Goal: Information Seeking & Learning: Learn about a topic

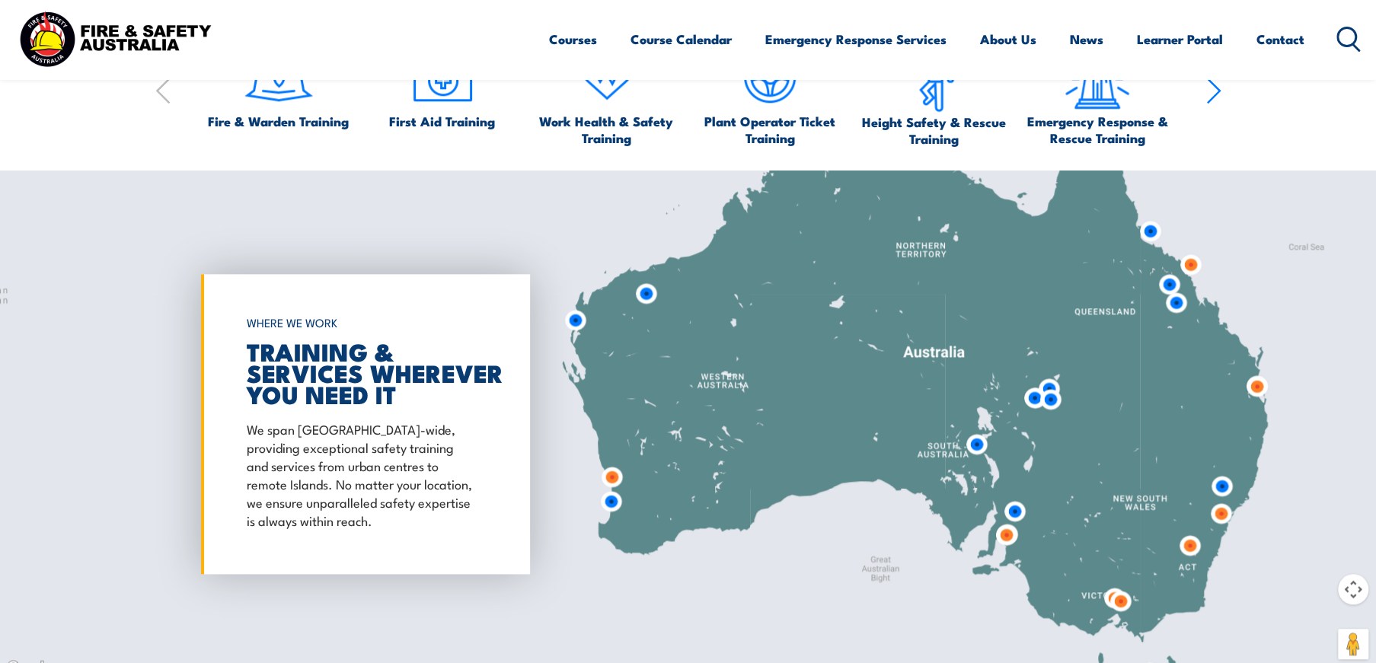
scroll to position [653, 0]
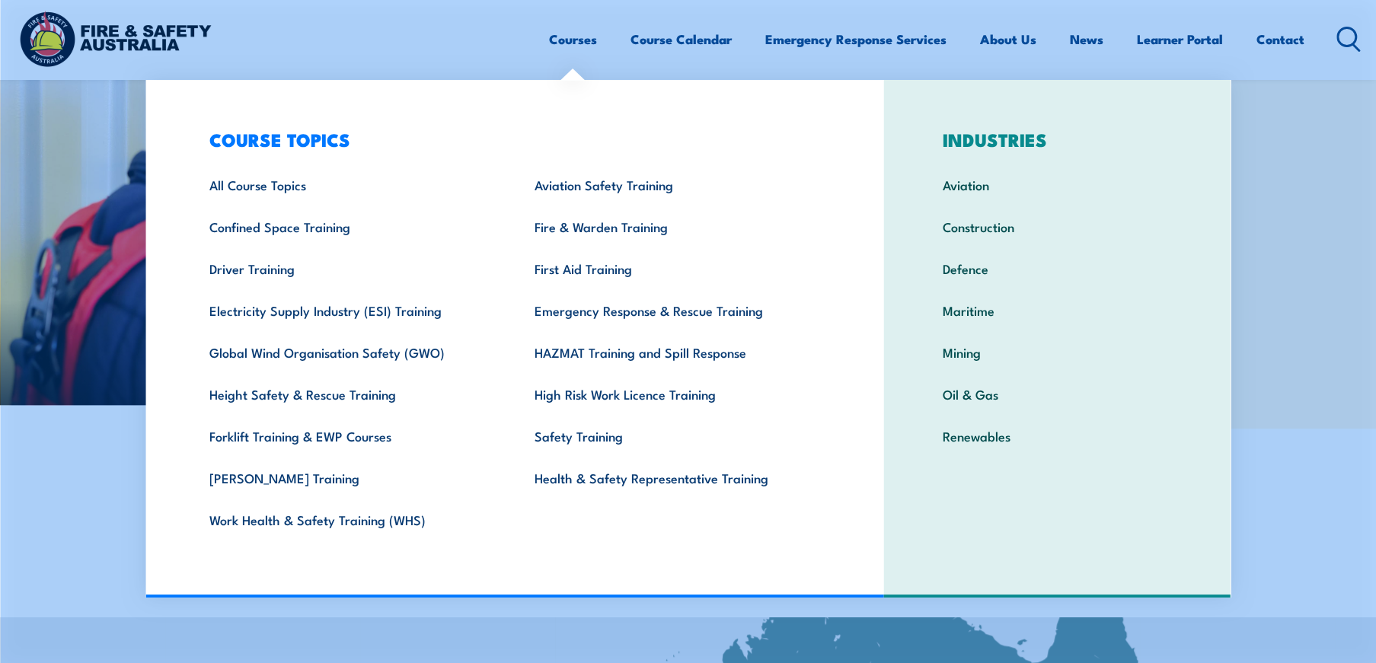
click at [561, 42] on link "Courses" at bounding box center [573, 39] width 48 height 40
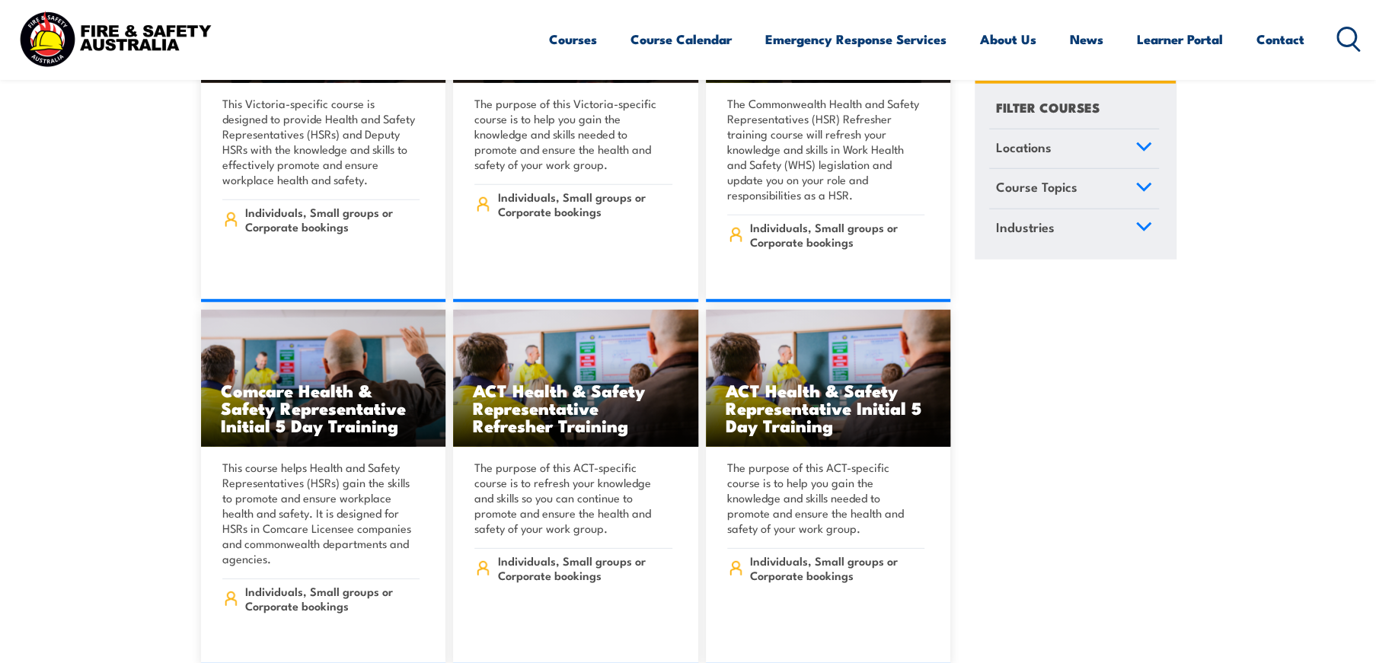
scroll to position [6702, 0]
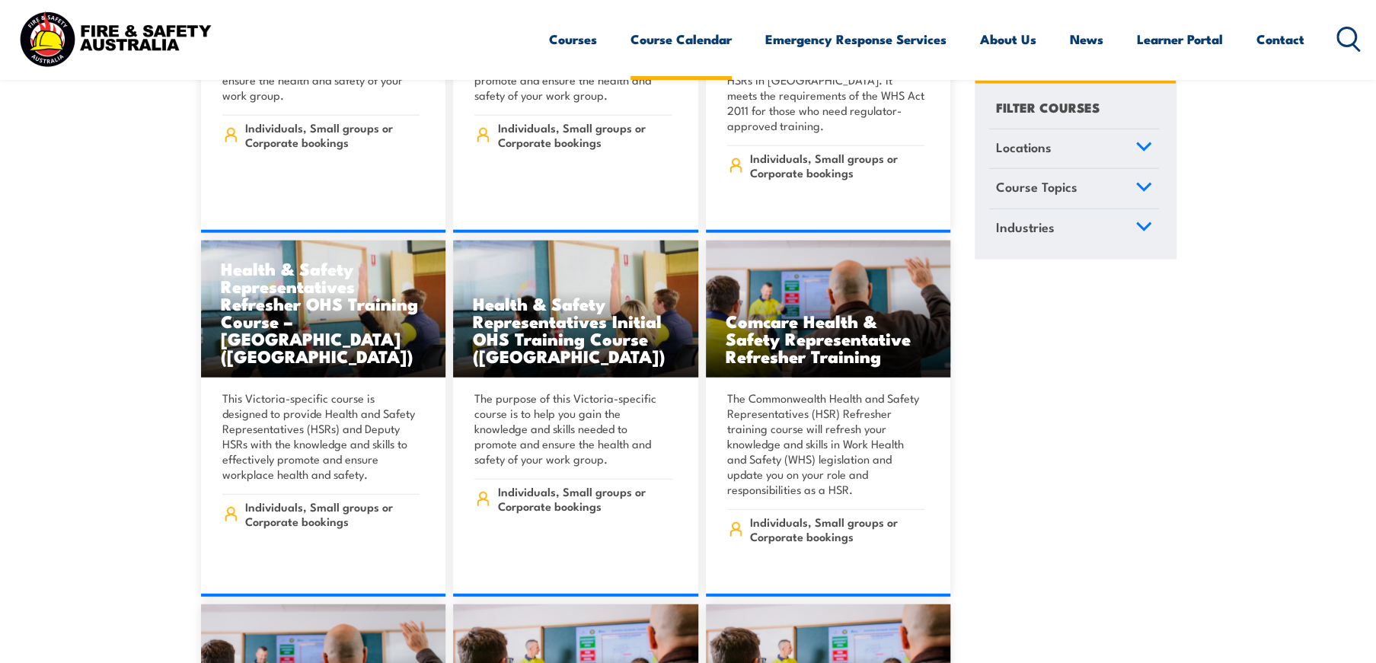
click at [695, 39] on link "Course Calendar" at bounding box center [681, 39] width 101 height 40
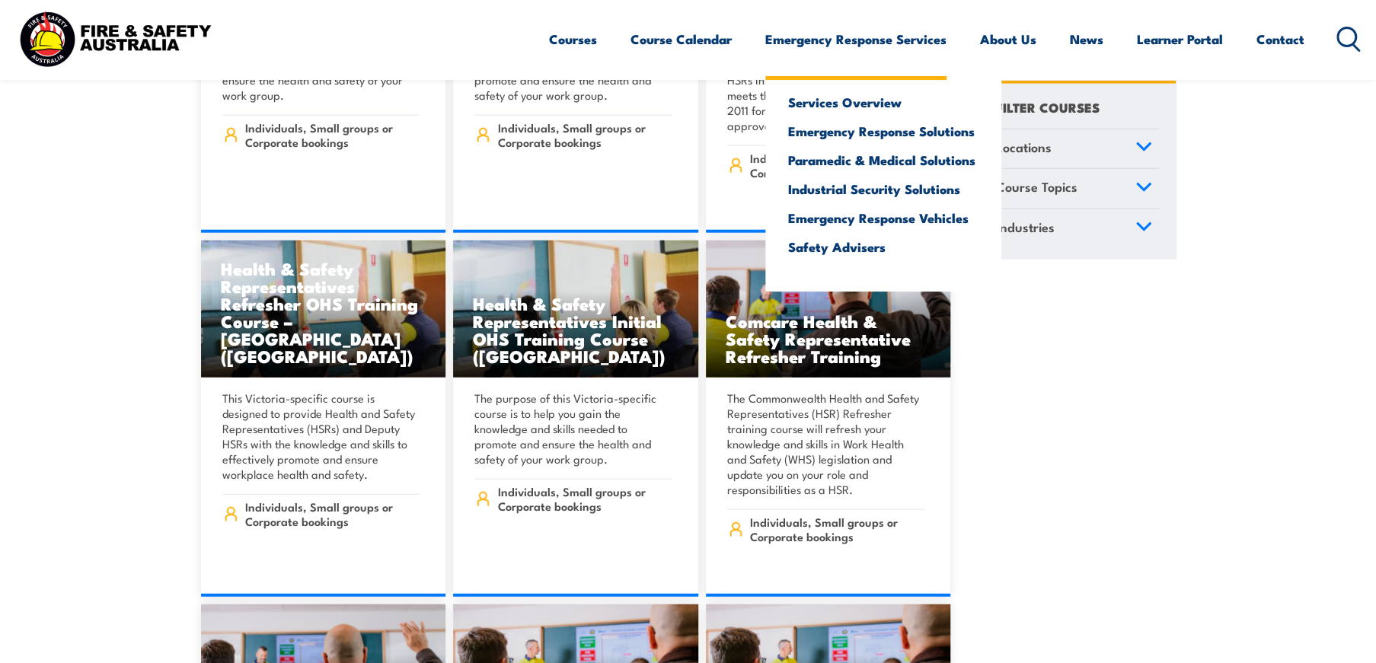
click at [845, 34] on link "Emergency Response Services" at bounding box center [855, 39] width 181 height 40
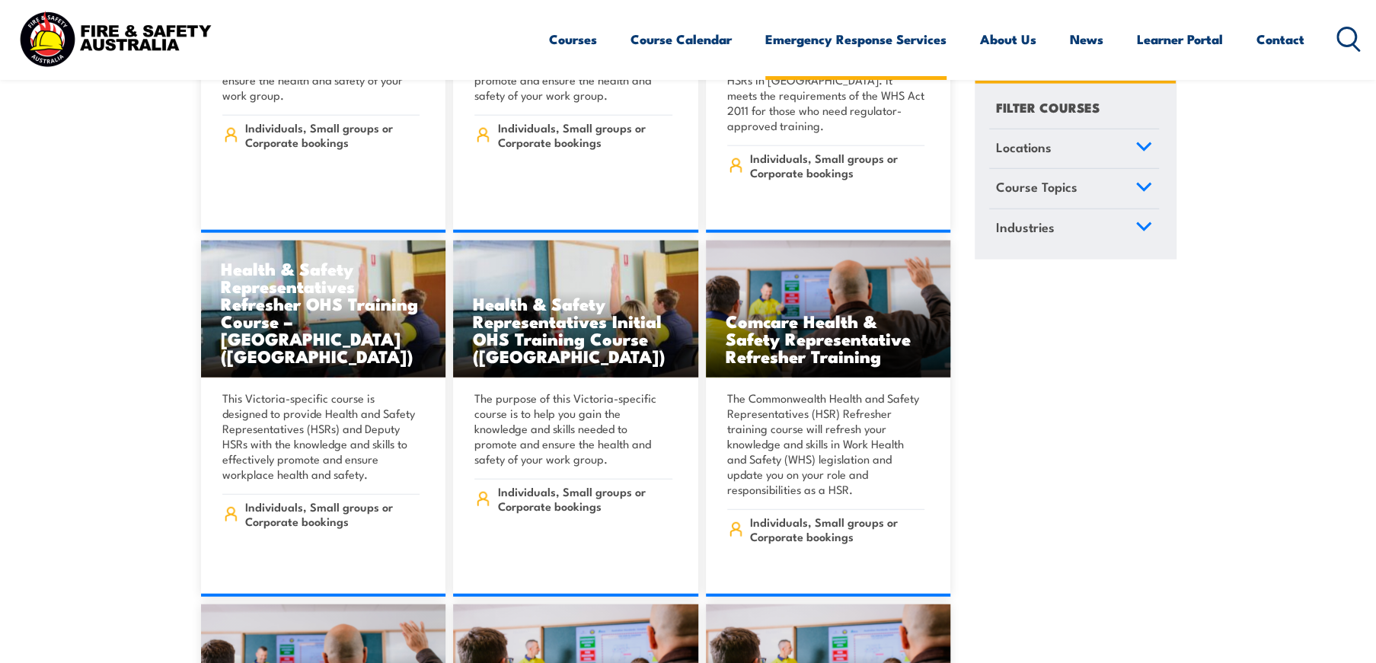
click at [845, 38] on link "Emergency Response Services" at bounding box center [855, 39] width 181 height 40
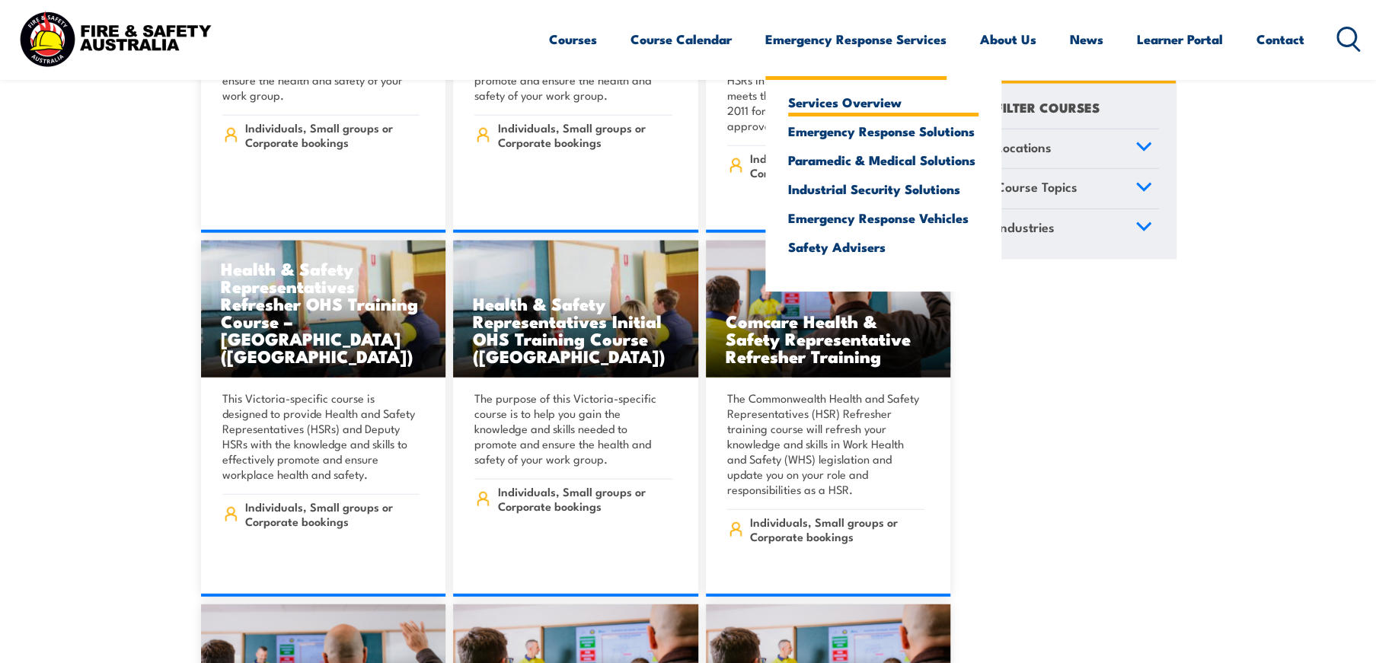
click at [853, 103] on link "Services Overview" at bounding box center [883, 102] width 190 height 14
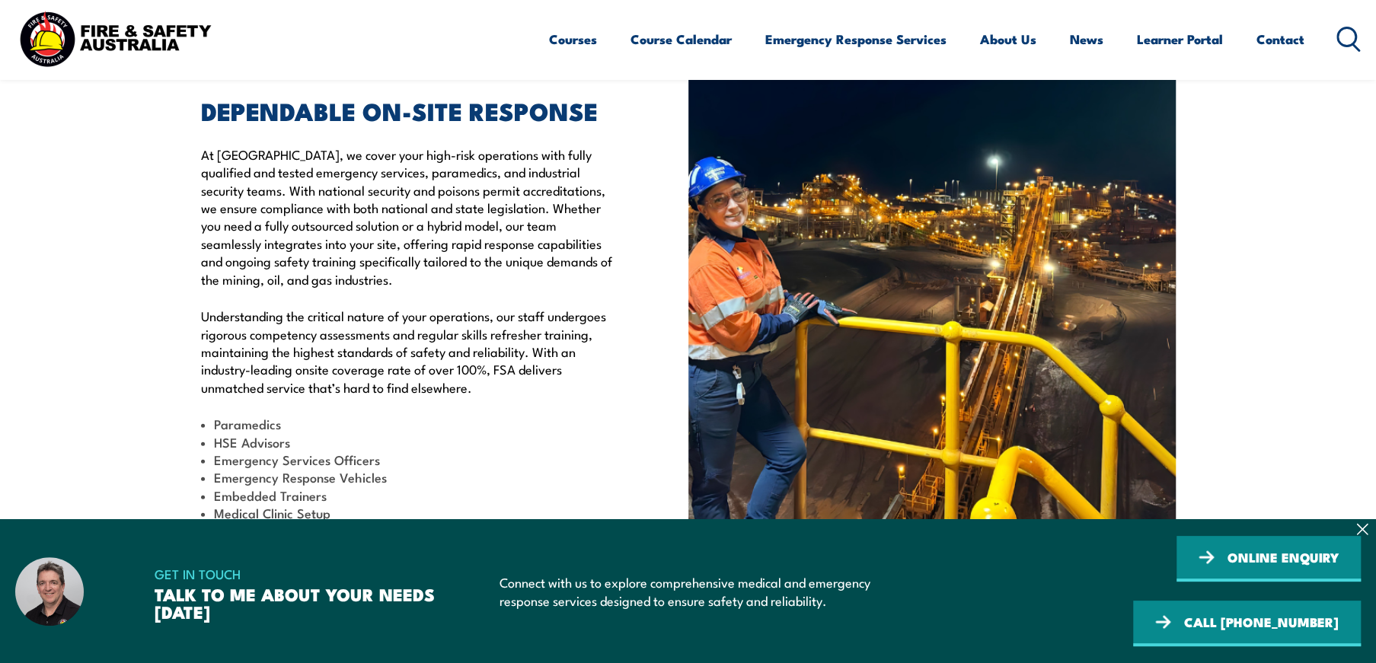
scroll to position [457, 0]
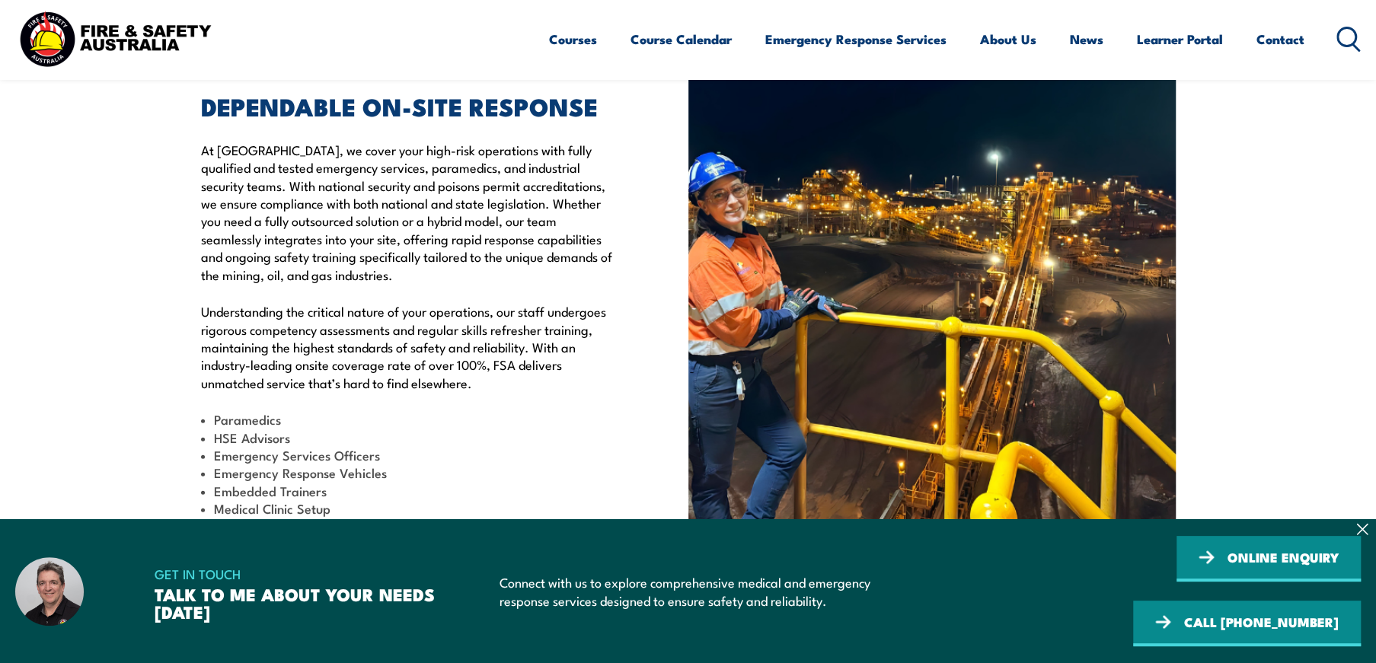
click at [1359, 37] on icon at bounding box center [1349, 39] width 24 height 25
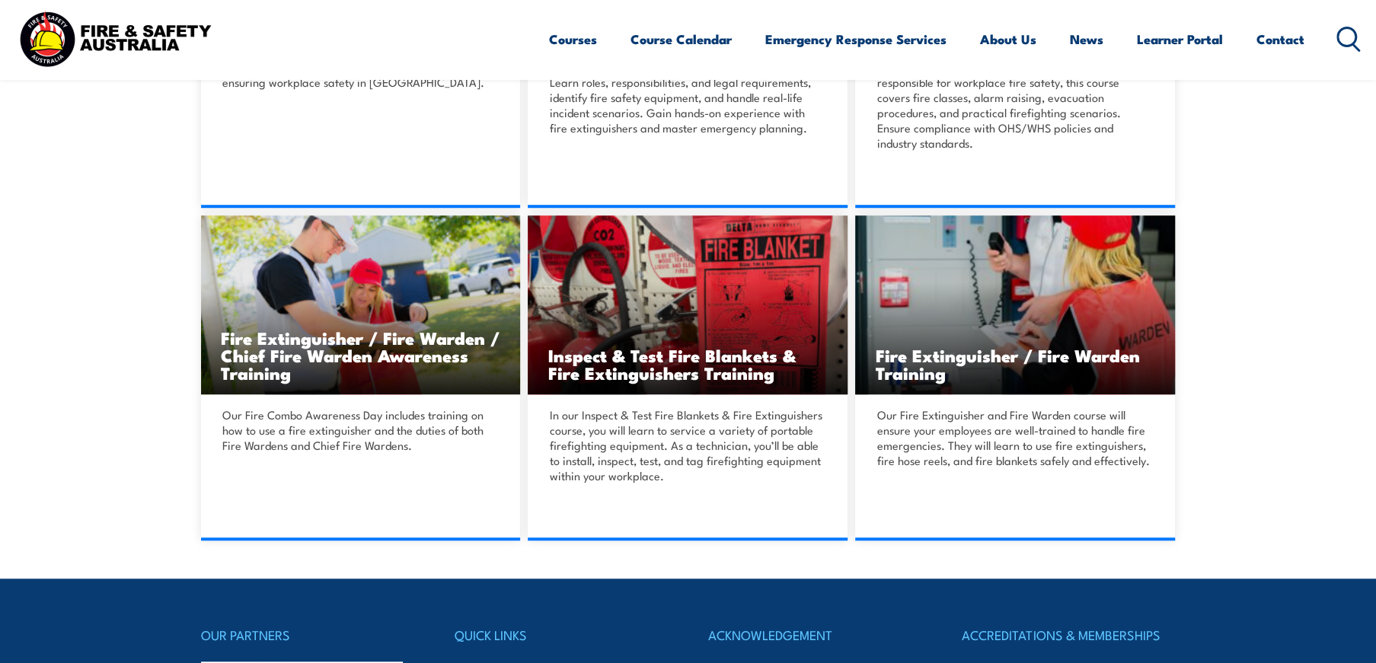
scroll to position [670, 0]
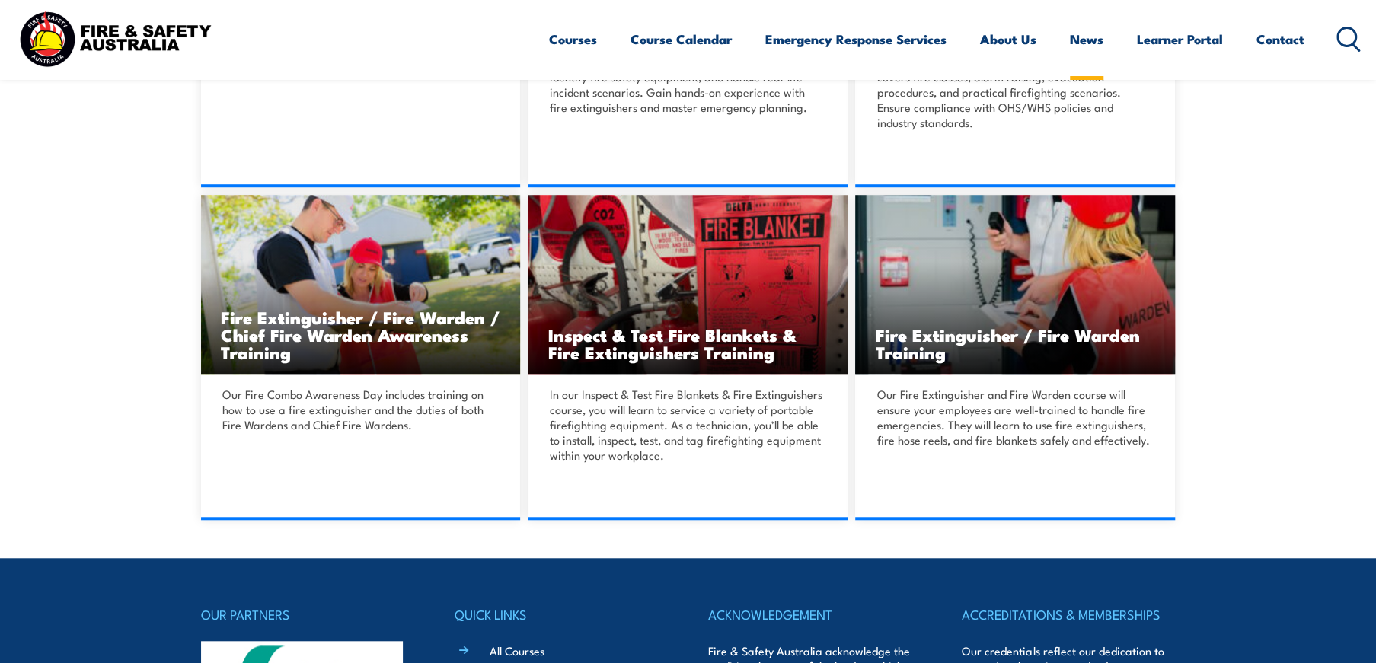
click at [1078, 39] on link "News" at bounding box center [1087, 39] width 34 height 40
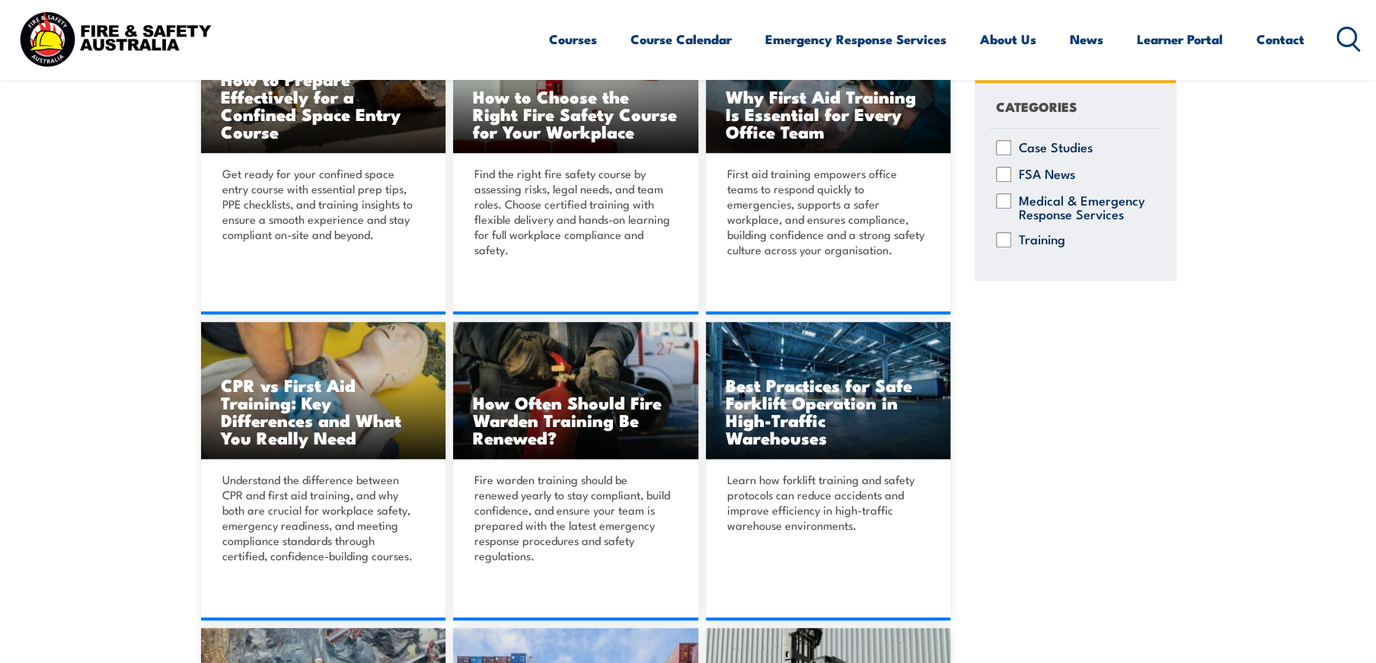
scroll to position [533, 0]
